Goal: Task Accomplishment & Management: Complete application form

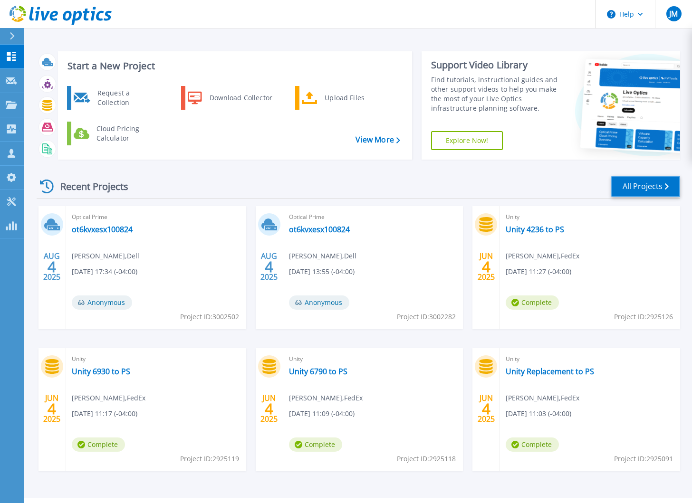
click at [635, 191] on link "All Projects" at bounding box center [645, 186] width 69 height 21
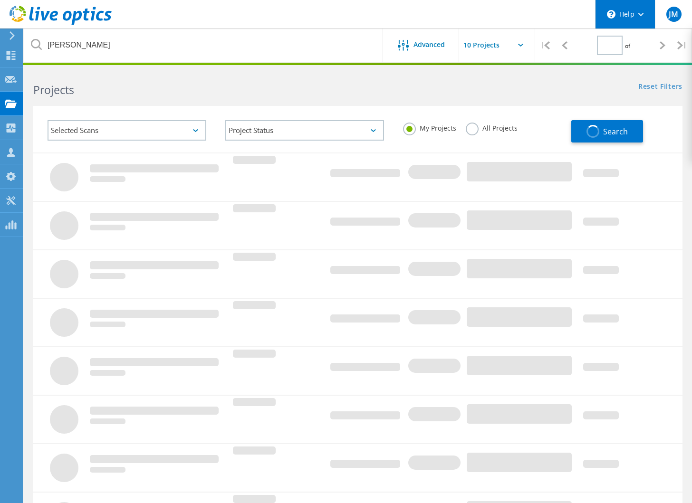
type input "1"
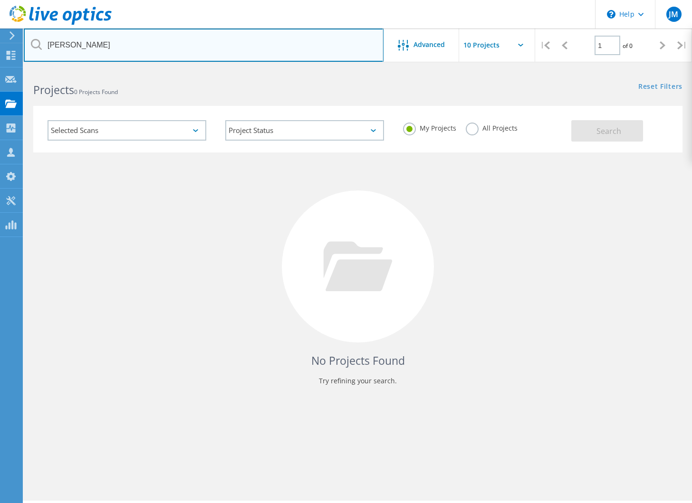
click at [96, 54] on input "Jake Litteton" at bounding box center [204, 45] width 360 height 33
click at [102, 49] on input "Jake Litteton" at bounding box center [204, 45] width 360 height 33
click at [103, 49] on input "Jake Litteton" at bounding box center [204, 45] width 360 height 33
click at [100, 48] on input "myke" at bounding box center [204, 45] width 360 height 33
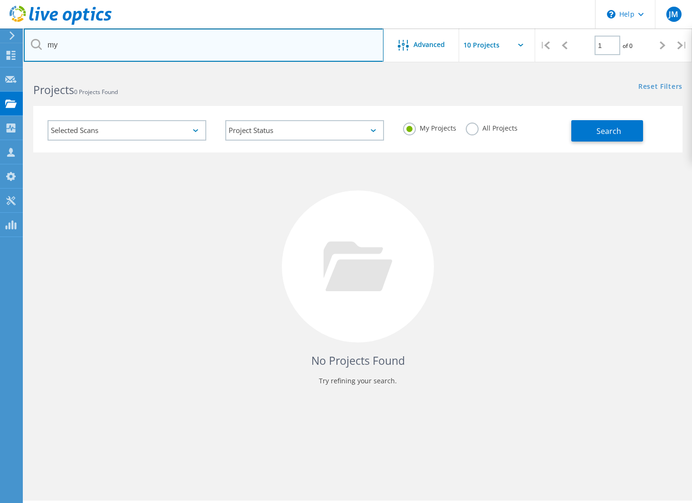
type input "m"
type input "i"
type input "ingramm"
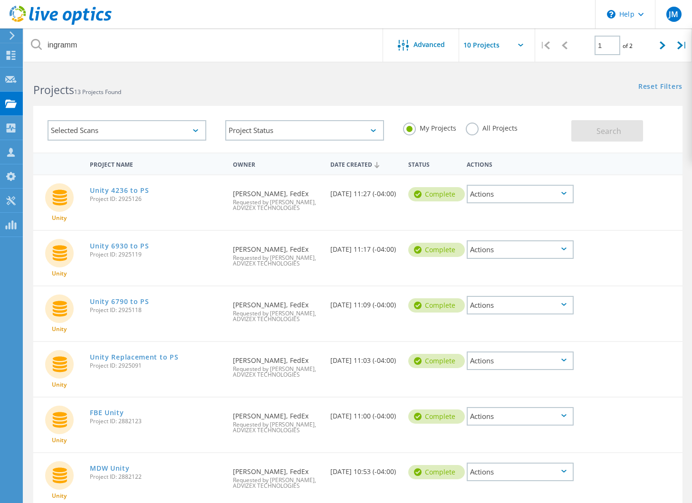
click at [35, 15] on icon at bounding box center [61, 15] width 102 height 19
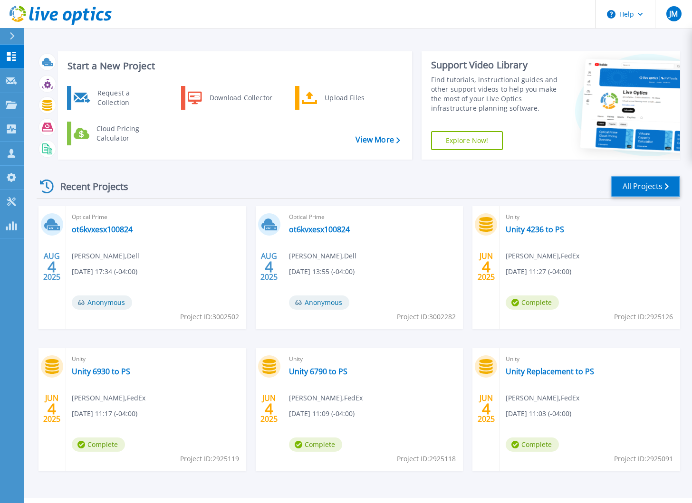
click at [647, 187] on link "All Projects" at bounding box center [645, 186] width 69 height 21
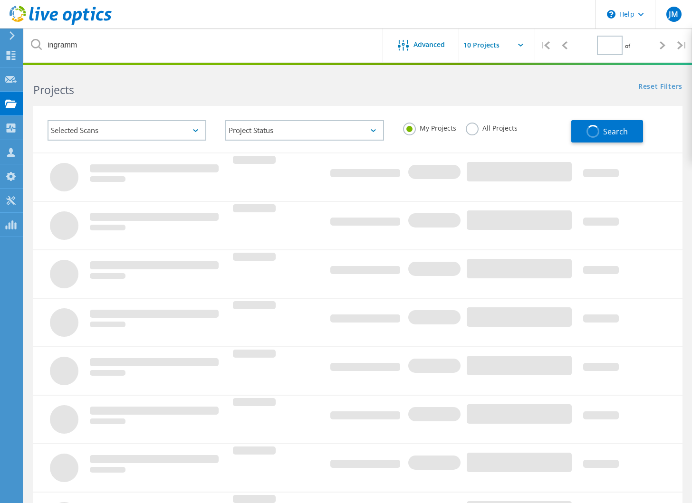
type input "1"
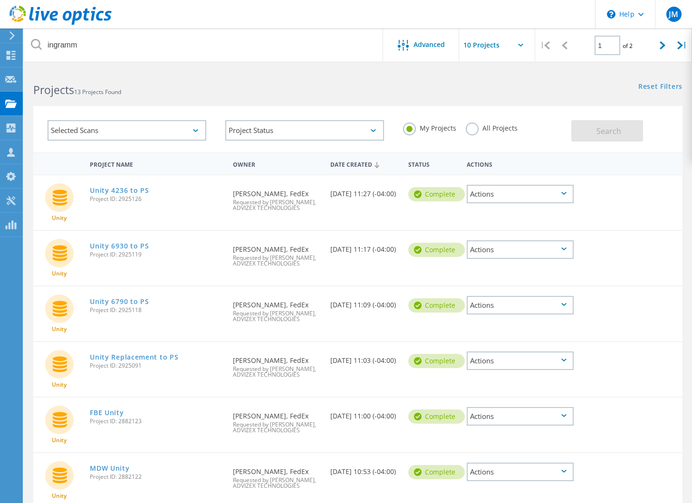
click at [55, 15] on use at bounding box center [61, 15] width 102 height 19
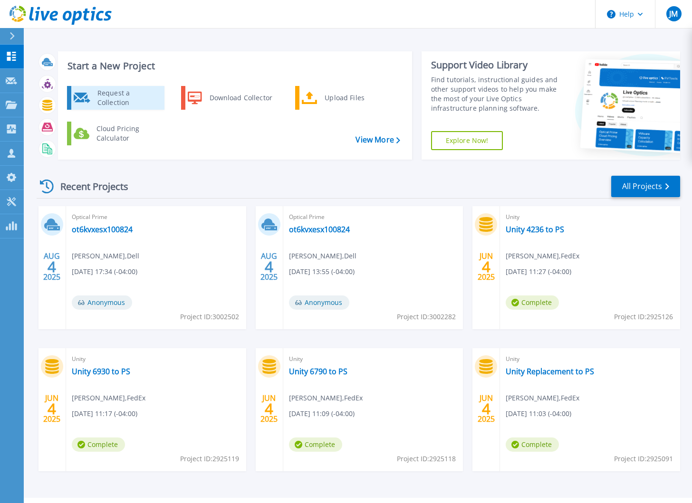
drag, startPoint x: 118, startPoint y: 98, endPoint x: 131, endPoint y: 101, distance: 13.6
click at [118, 98] on div "Request a Collection" at bounding box center [127, 97] width 69 height 19
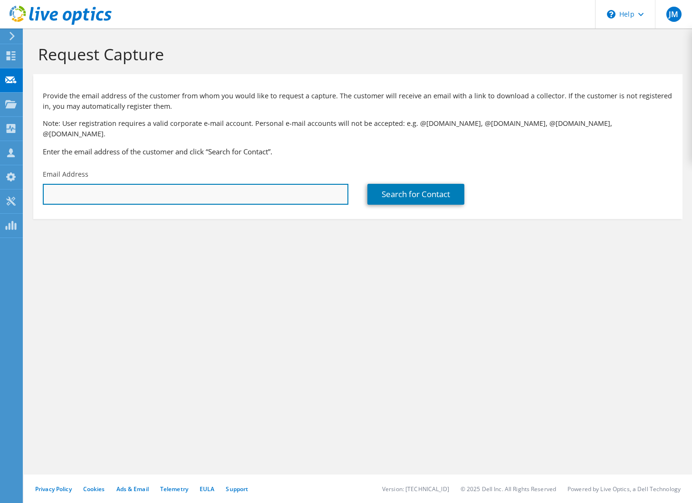
click at [260, 184] on input "text" at bounding box center [196, 194] width 306 height 21
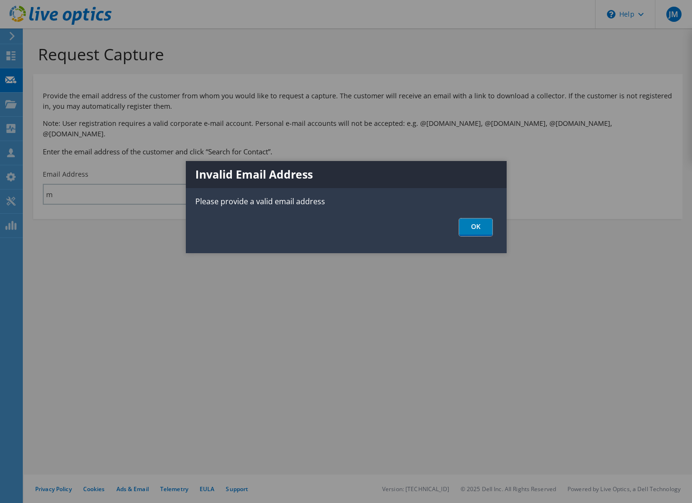
drag, startPoint x: 481, startPoint y: 225, endPoint x: 443, endPoint y: 224, distance: 37.1
click at [481, 225] on link "OK" at bounding box center [475, 228] width 33 height 18
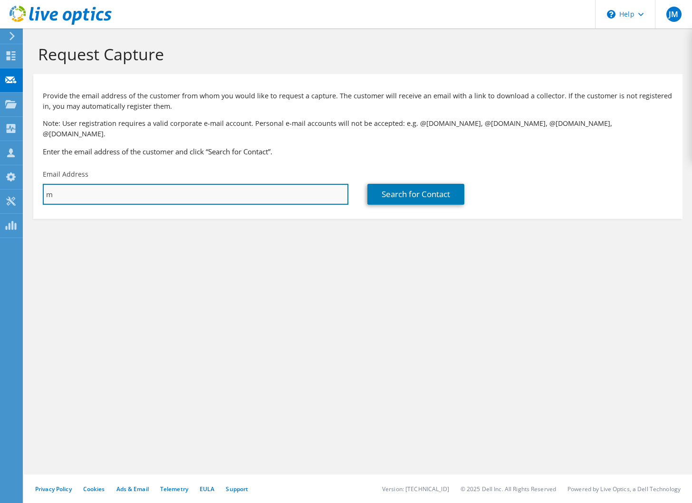
click at [111, 184] on input "m" at bounding box center [196, 194] width 306 height 21
type input "michael.ingramm@fedex.com"
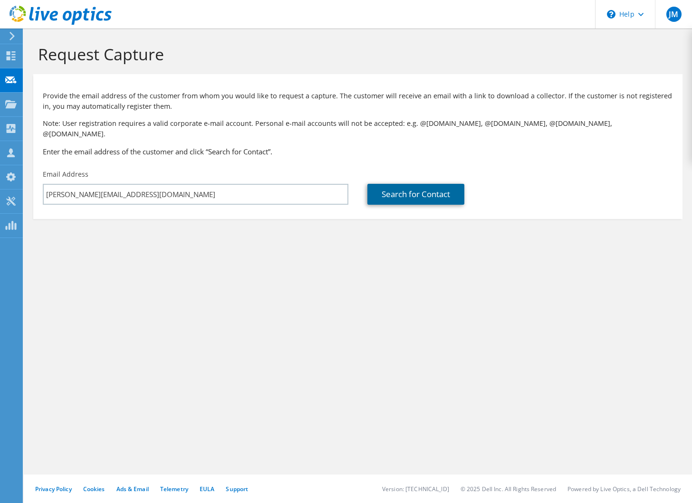
click at [421, 184] on link "Search for Contact" at bounding box center [415, 194] width 97 height 21
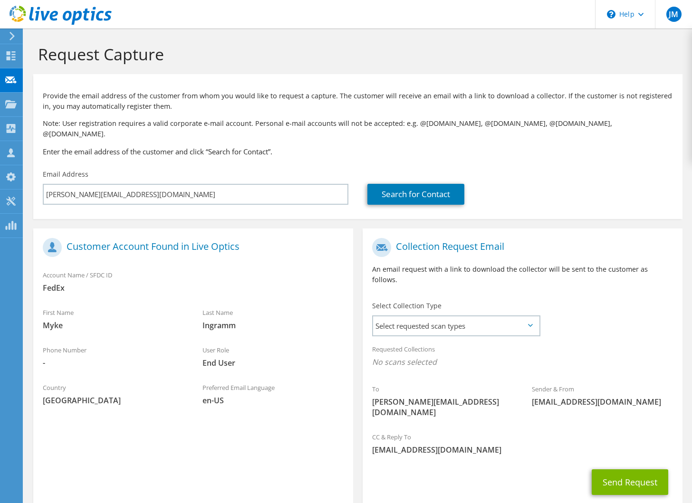
click at [483, 301] on div "Select Collection Type Select requested scan types Server Virtualization Optica…" at bounding box center [456, 317] width 168 height 33
click at [478, 317] on span "Select requested scan types" at bounding box center [456, 326] width 166 height 19
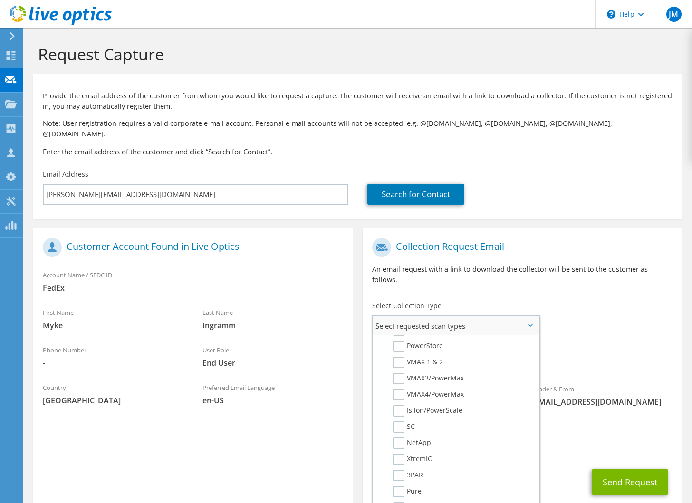
scroll to position [207, 0]
click at [398, 341] on label "PowerStore" at bounding box center [418, 346] width 50 height 11
click at [0, 0] on input "PowerStore" at bounding box center [0, 0] width 0 height 0
click at [646, 339] on div "Requested Collections No scans selected PowerStore" at bounding box center [523, 358] width 320 height 38
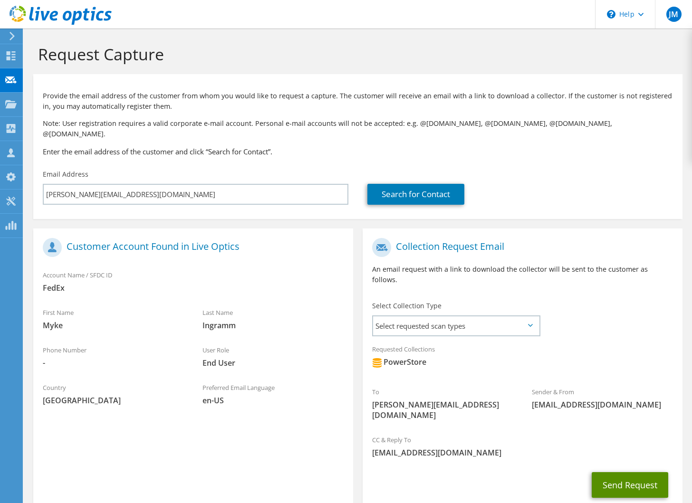
click at [617, 472] on button "Send Request" at bounding box center [630, 485] width 77 height 26
